Goal: Find contact information: Obtain details needed to contact an individual or organization

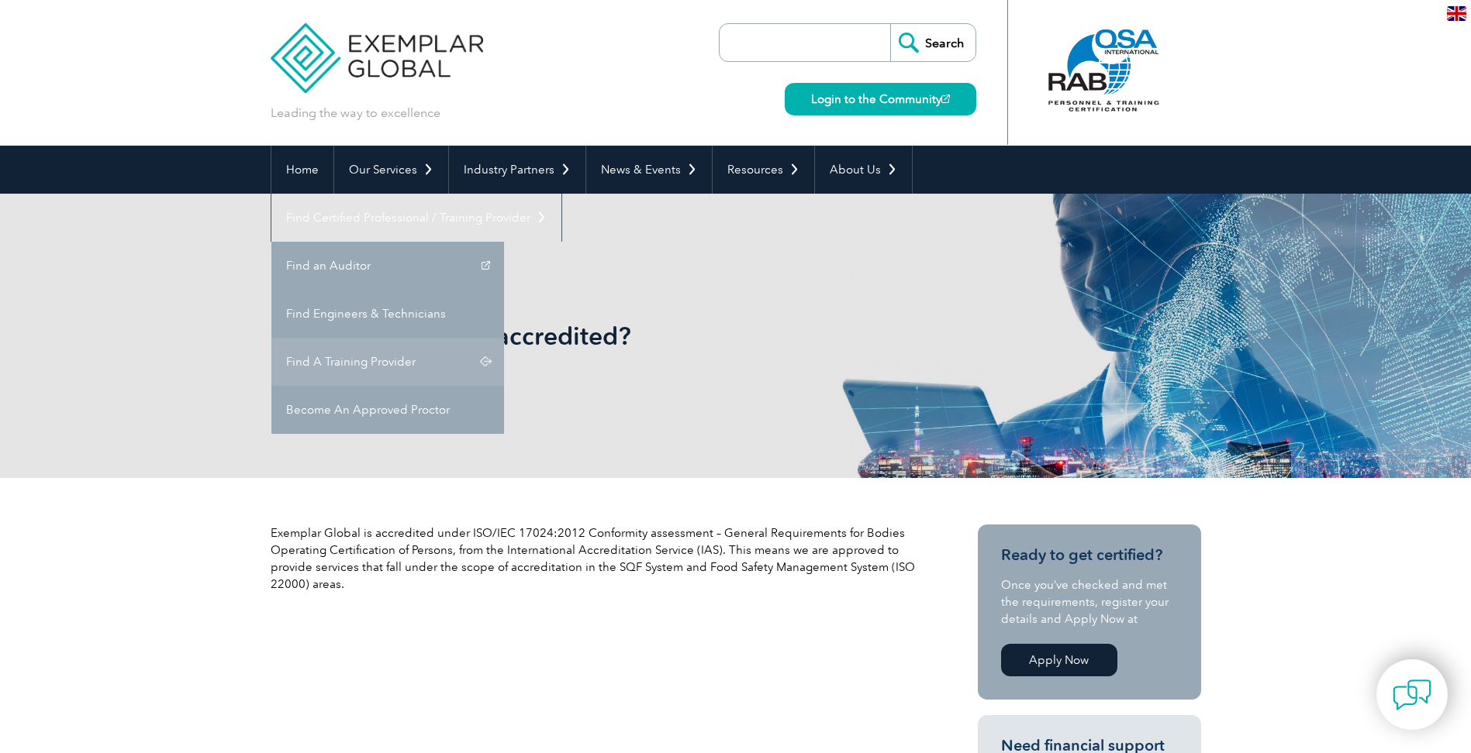
click at [504, 338] on link "Find A Training Provider" at bounding box center [387, 362] width 233 height 48
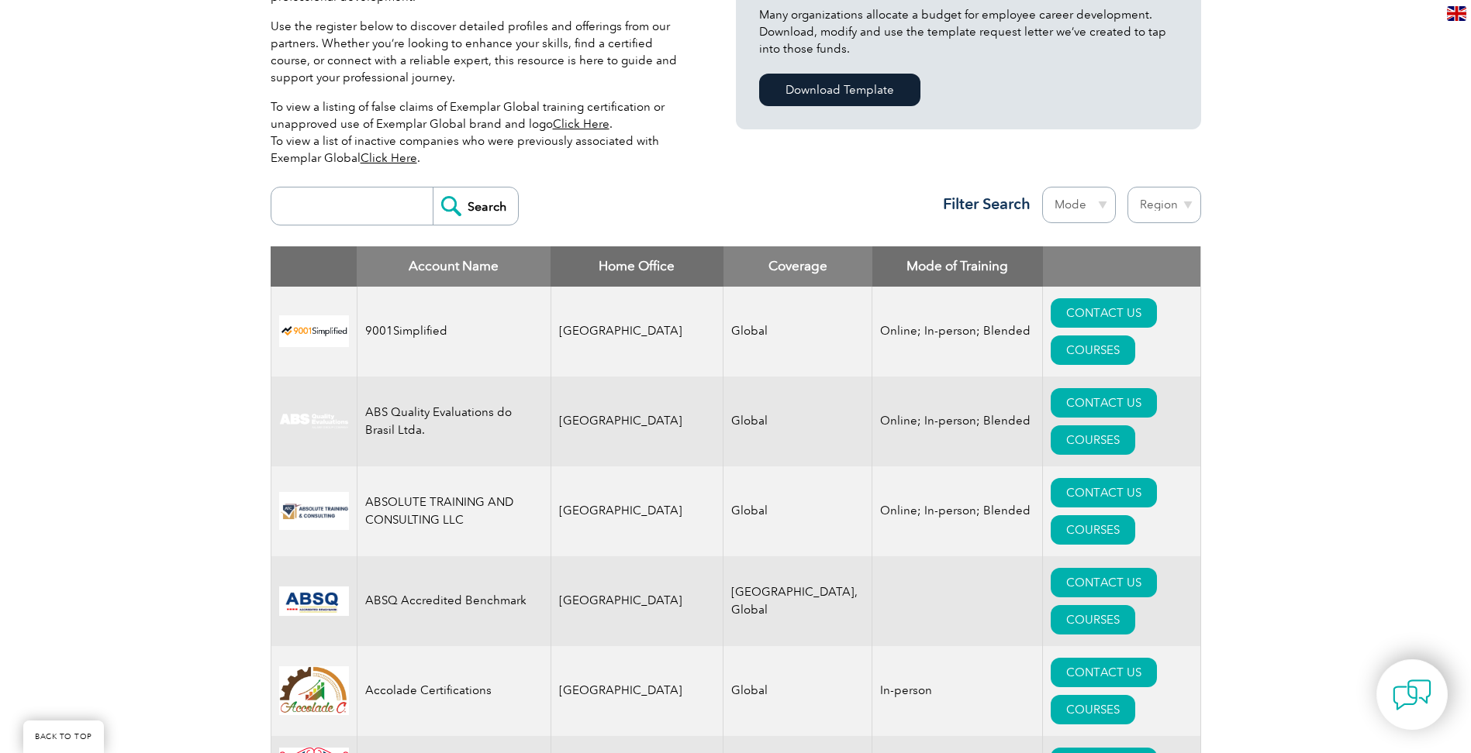
scroll to position [388, 0]
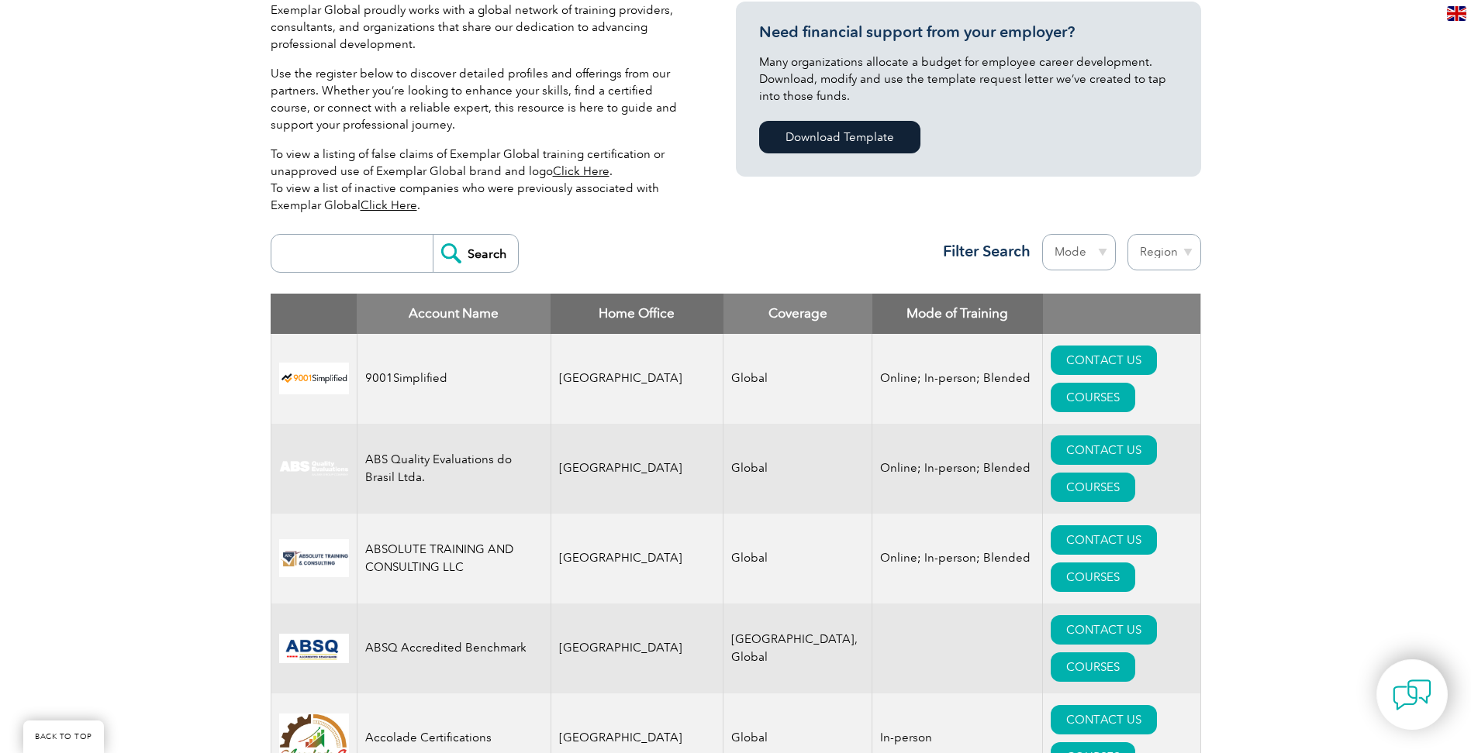
click at [340, 240] on input "search" at bounding box center [355, 253] width 153 height 37
click at [447, 250] on input "Search" at bounding box center [475, 253] width 85 height 37
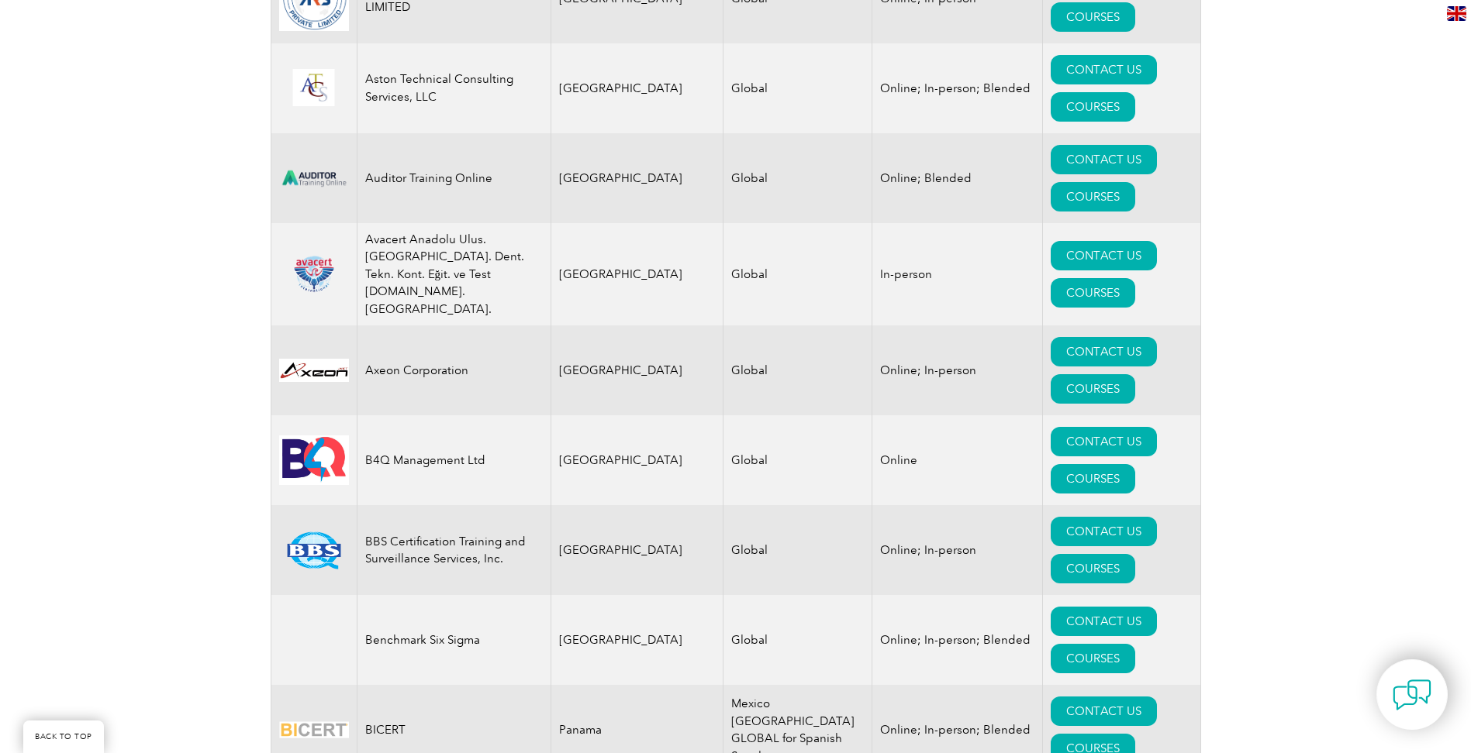
scroll to position [2791, 0]
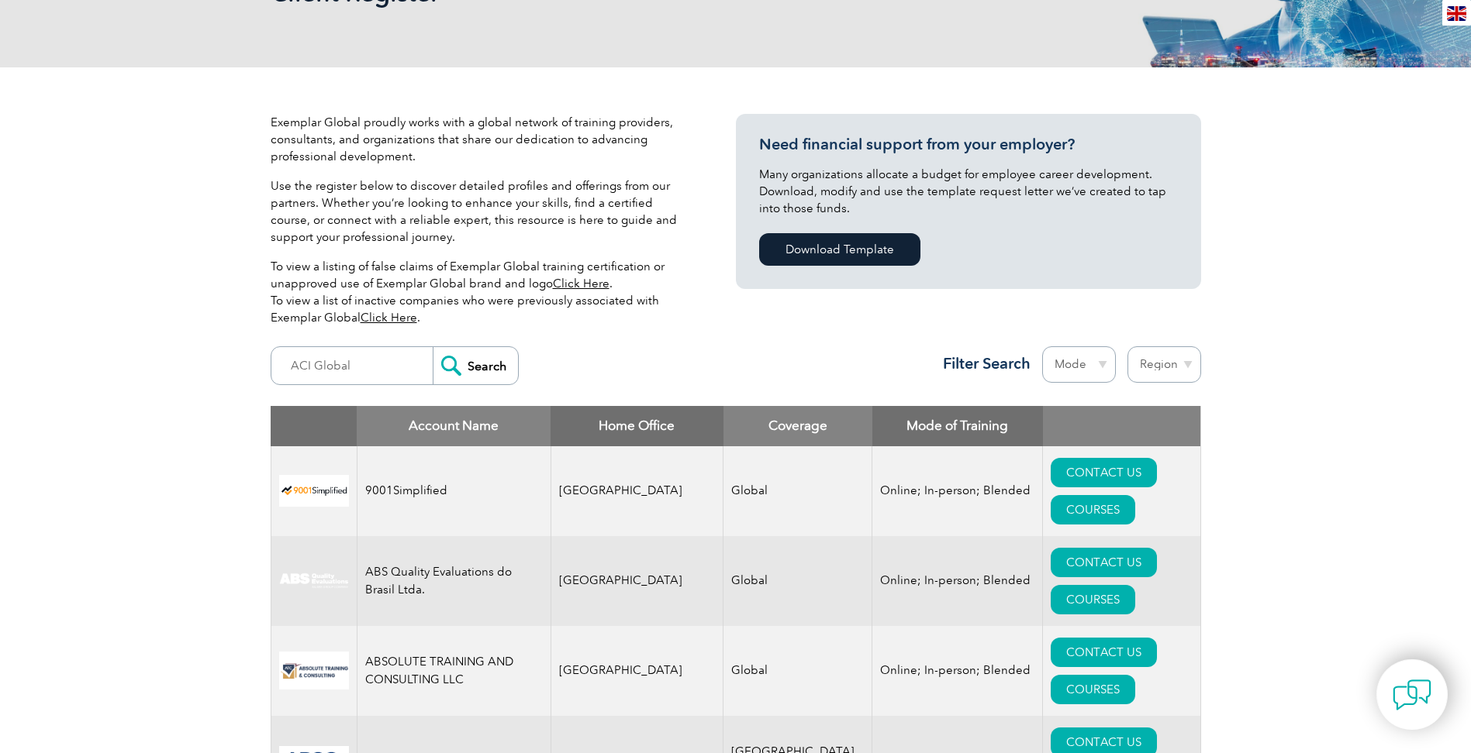
scroll to position [310, 0]
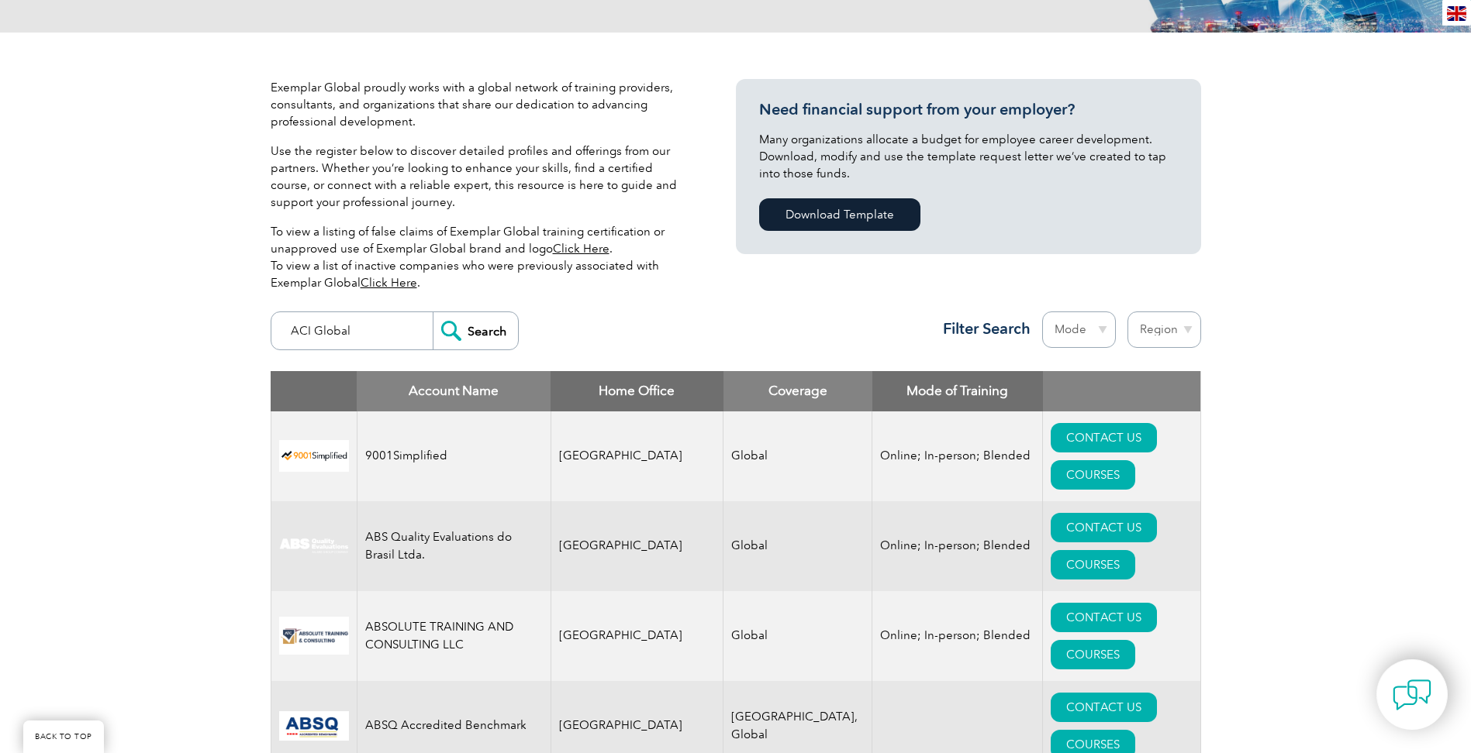
drag, startPoint x: 357, startPoint y: 325, endPoint x: 291, endPoint y: 333, distance: 66.3
click at [291, 333] on input "ACI Global" at bounding box center [355, 330] width 153 height 37
type input "cavtrans"
click at [471, 336] on input "Search" at bounding box center [475, 330] width 85 height 37
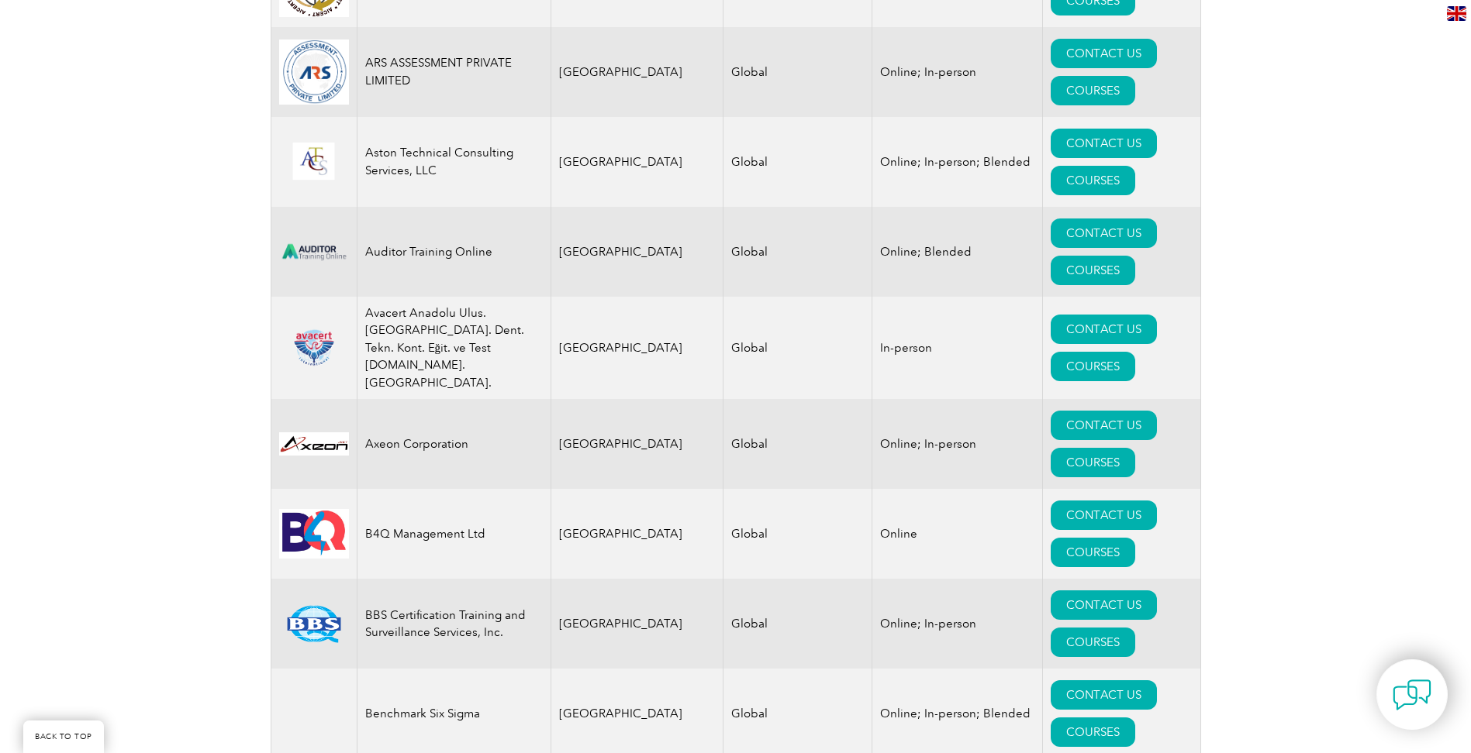
scroll to position [2713, 0]
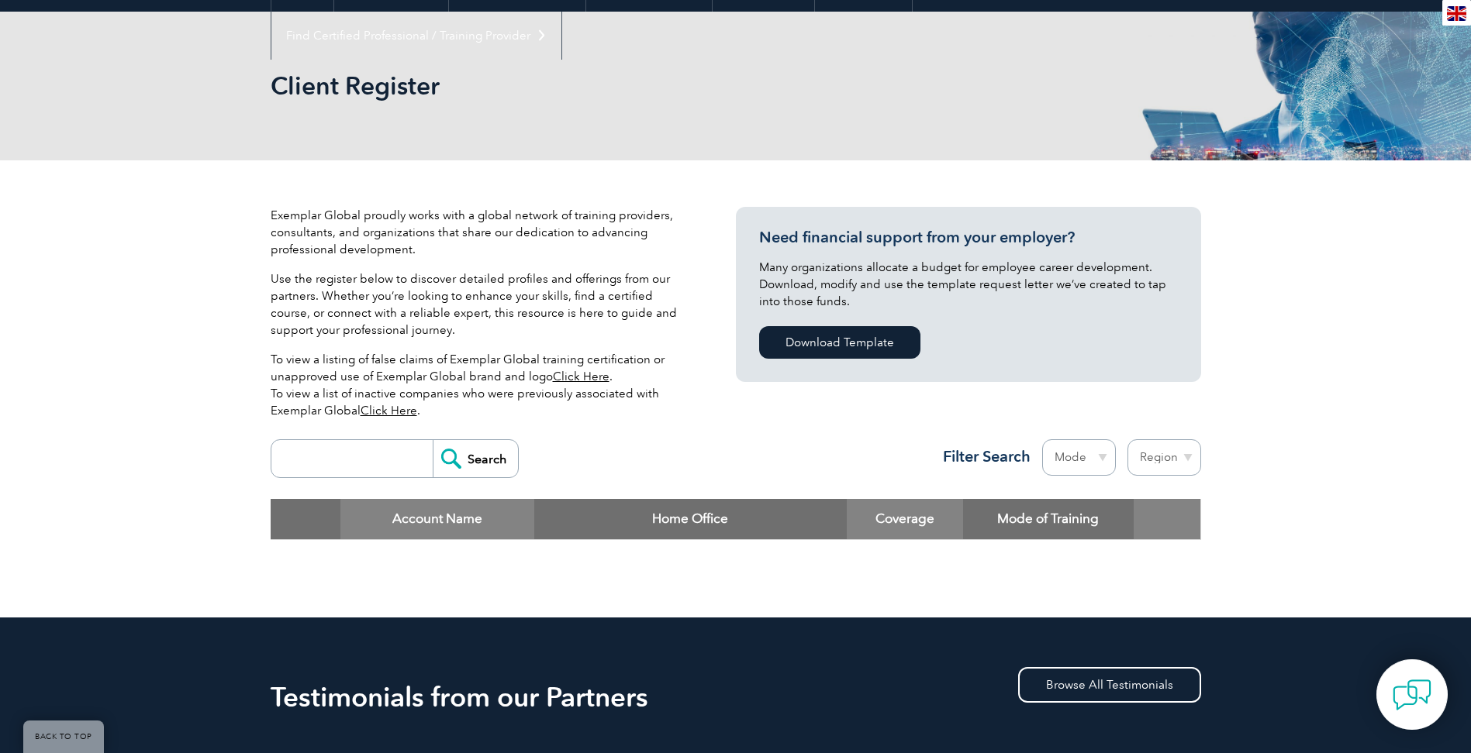
scroll to position [155, 0]
